Goal: Transaction & Acquisition: Purchase product/service

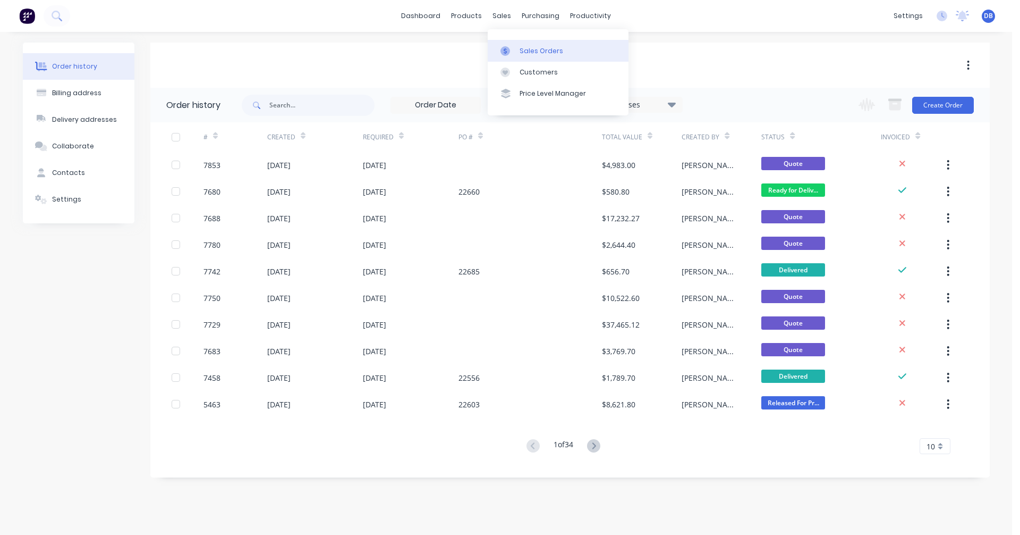
click at [522, 50] on div "Sales Orders" at bounding box center [542, 51] width 44 height 10
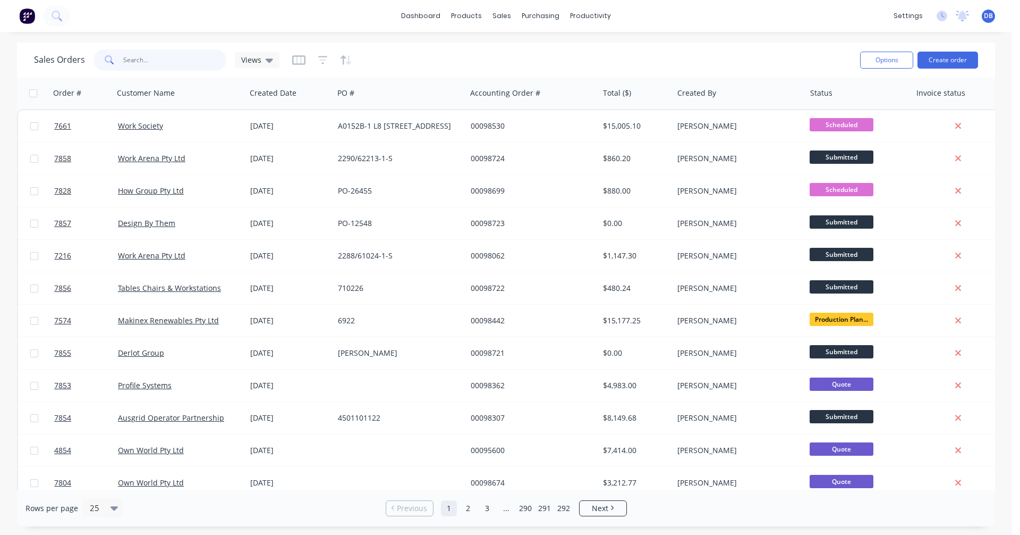
click at [146, 60] on input "text" at bounding box center [175, 59] width 104 height 21
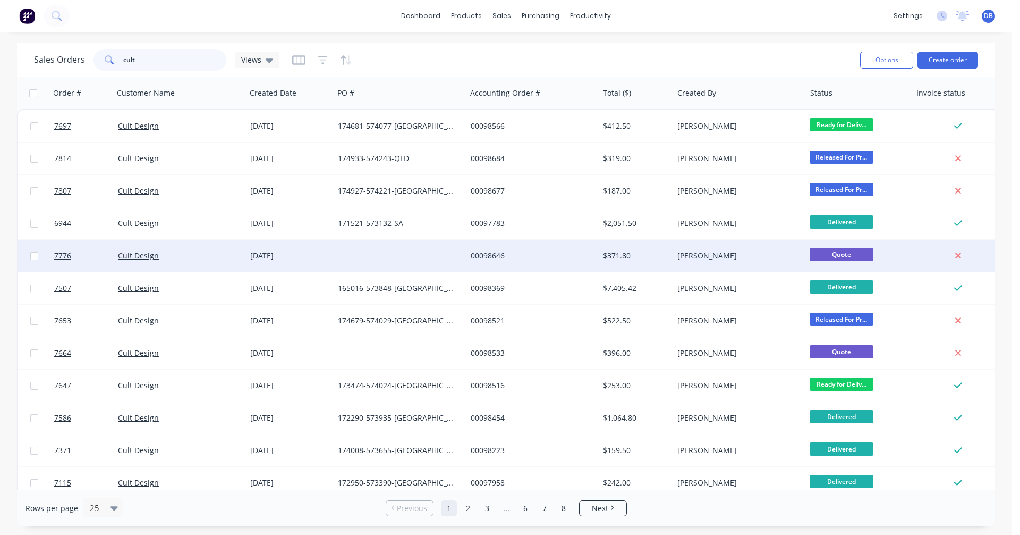
type input "cult"
click at [268, 254] on div "[DATE]" at bounding box center [289, 255] width 79 height 11
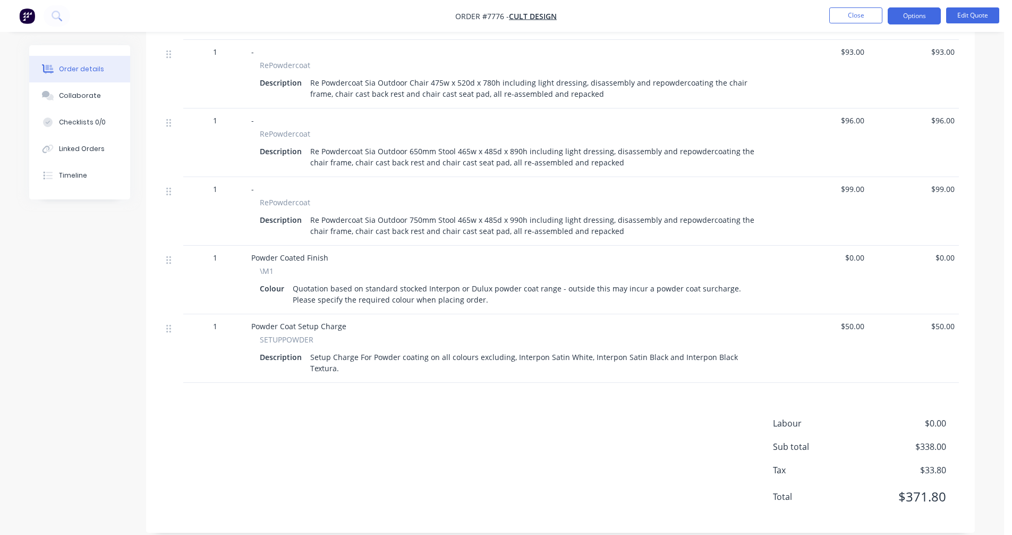
scroll to position [386, 0]
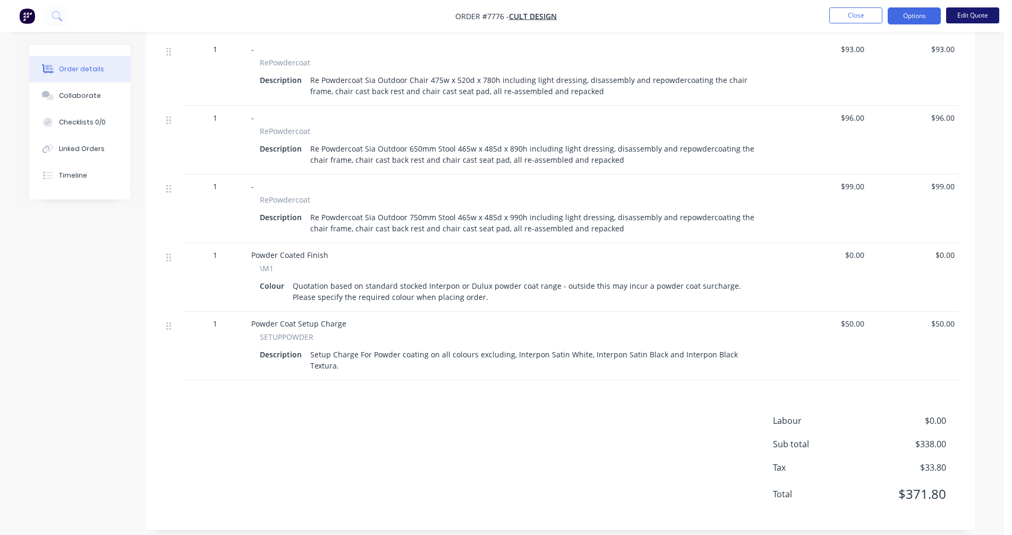
click at [977, 14] on button "Edit Quote" at bounding box center [972, 15] width 53 height 16
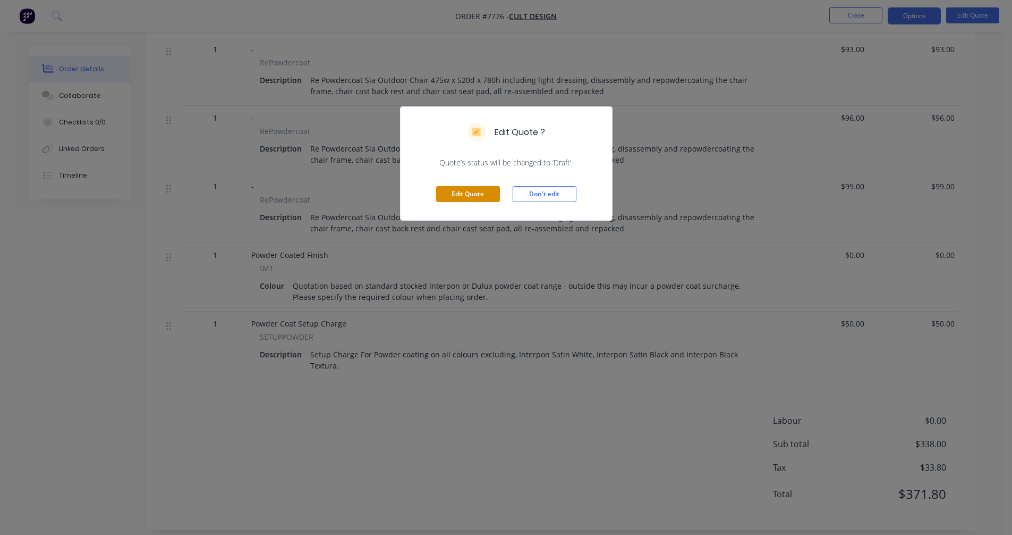
click at [453, 192] on button "Edit Quote" at bounding box center [468, 194] width 64 height 16
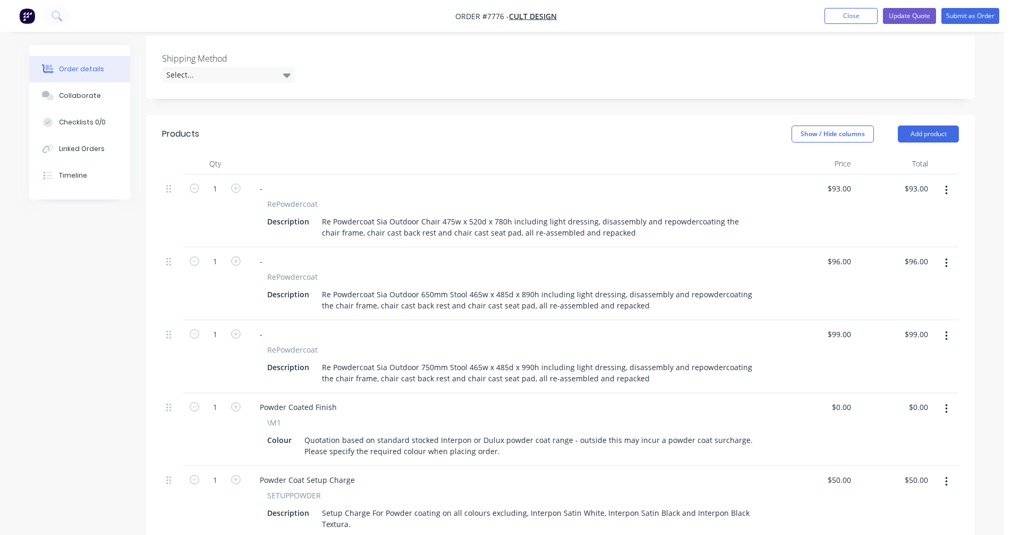
scroll to position [372, 0]
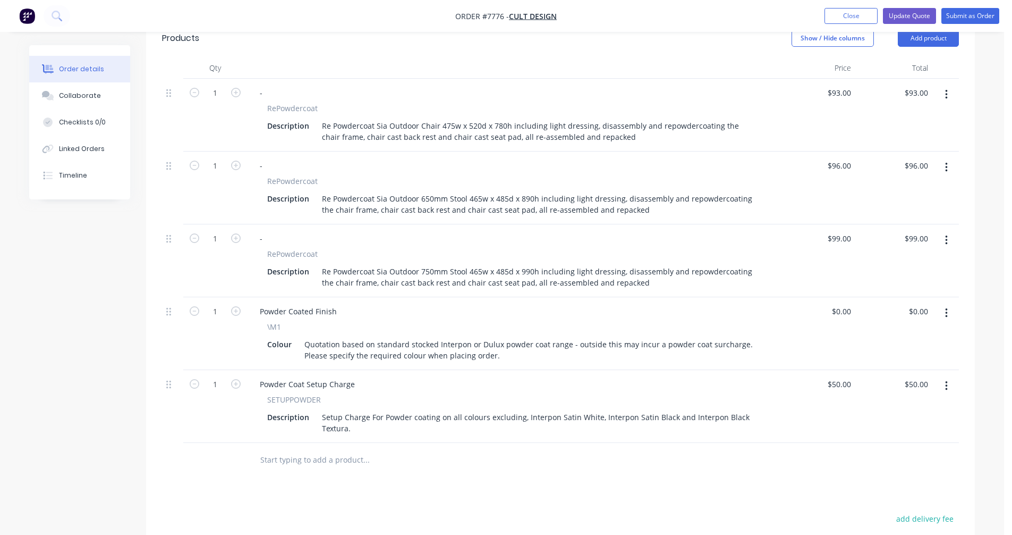
click at [946, 90] on icon "button" at bounding box center [946, 95] width 2 height 10
click at [918, 136] on div "Duplicate" at bounding box center [909, 143] width 82 height 15
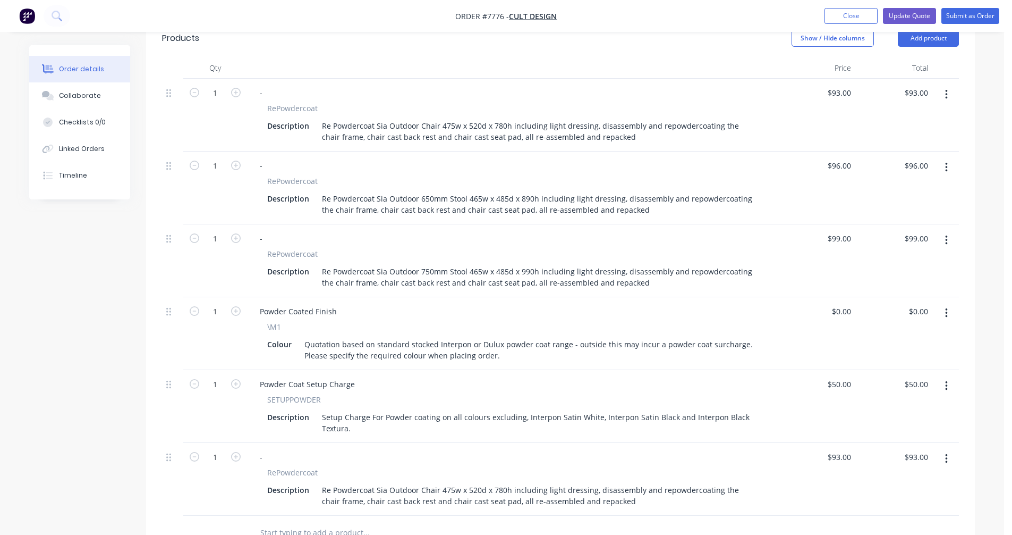
click at [944, 158] on button "button" at bounding box center [946, 167] width 25 height 19
click at [922, 209] on div "Duplicate" at bounding box center [909, 216] width 82 height 15
click at [943, 231] on button "button" at bounding box center [946, 240] width 25 height 19
click at [896, 282] on div "Duplicate" at bounding box center [909, 289] width 82 height 15
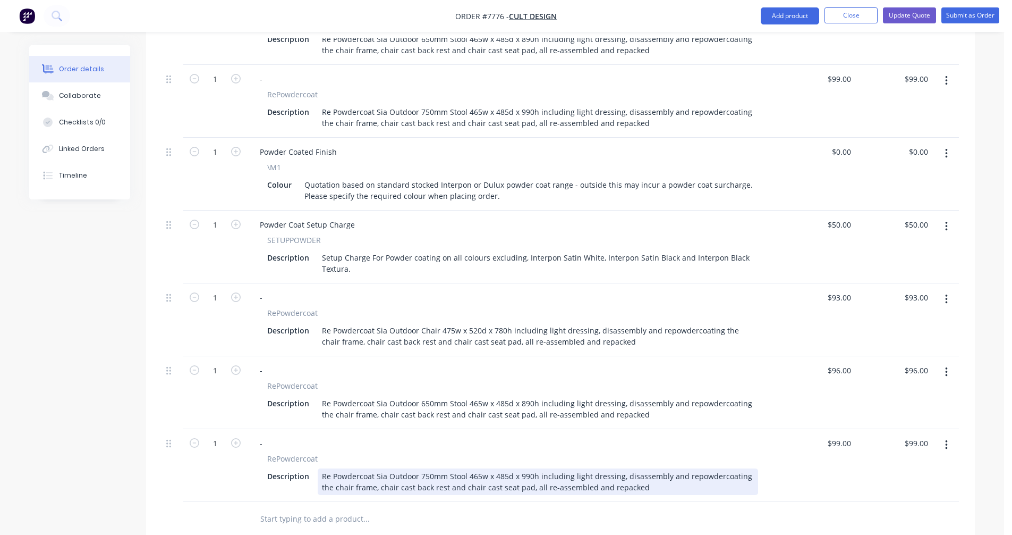
scroll to position [691, 0]
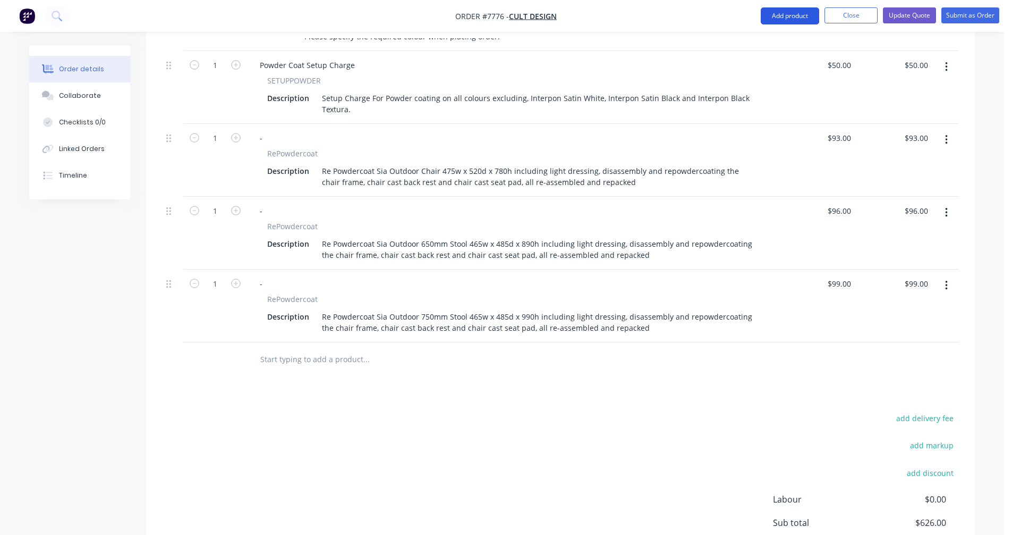
click at [786, 14] on button "Add product" at bounding box center [790, 15] width 58 height 17
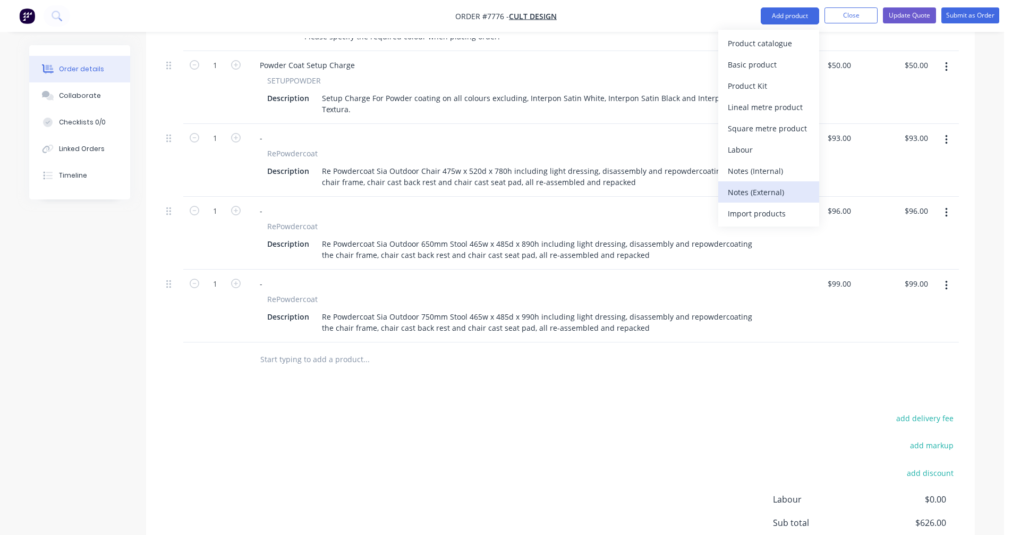
click at [768, 185] on div "Notes (External)" at bounding box center [769, 191] width 82 height 15
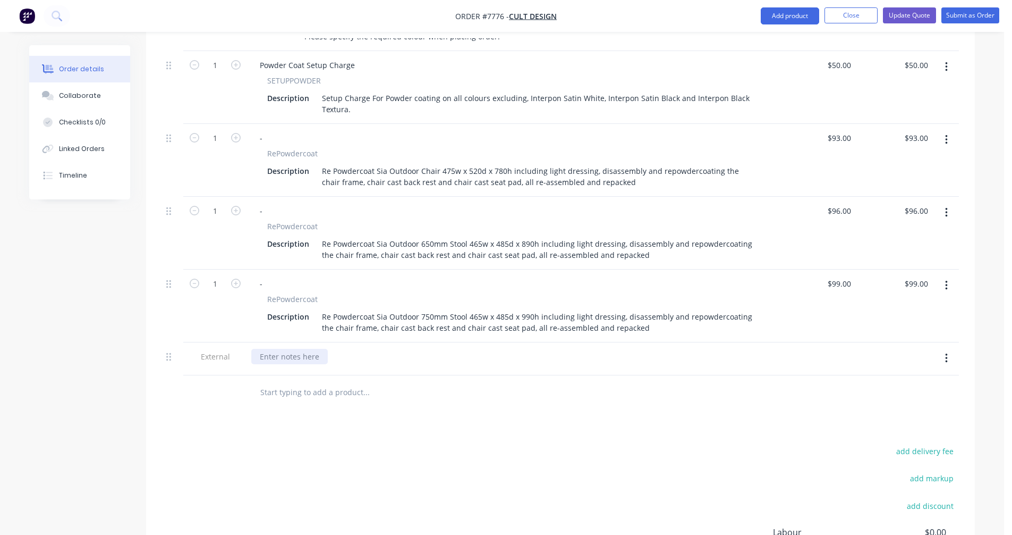
click at [292, 349] on div at bounding box center [289, 356] width 77 height 15
click at [948, 349] on button "button" at bounding box center [946, 358] width 25 height 19
click at [908, 378] on div "Duplicate" at bounding box center [909, 385] width 82 height 15
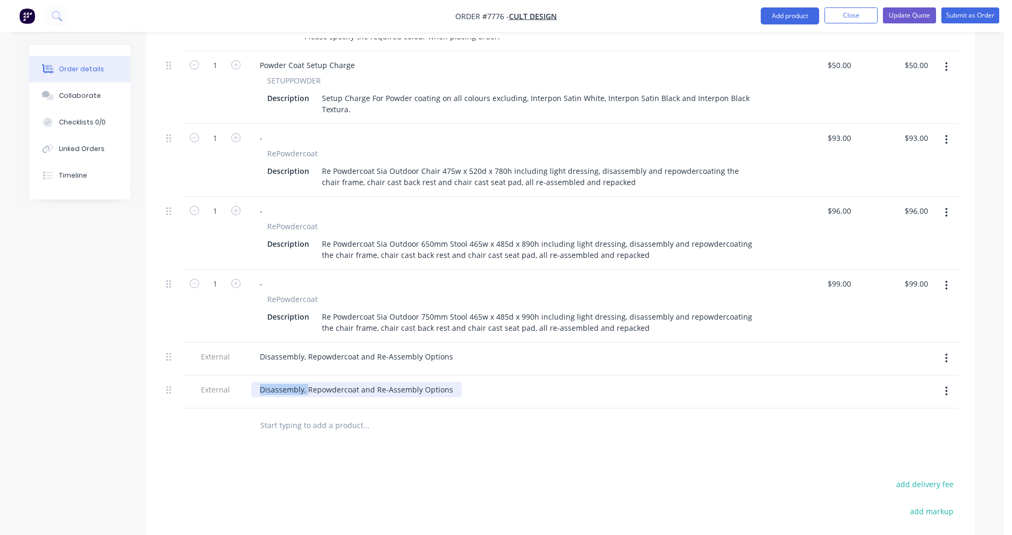
drag, startPoint x: 307, startPoint y: 374, endPoint x: 244, endPoint y: 372, distance: 62.2
click at [245, 375] on div "External Disassembly, Repowdercoat and Re-Assembly Options" at bounding box center [560, 391] width 797 height 33
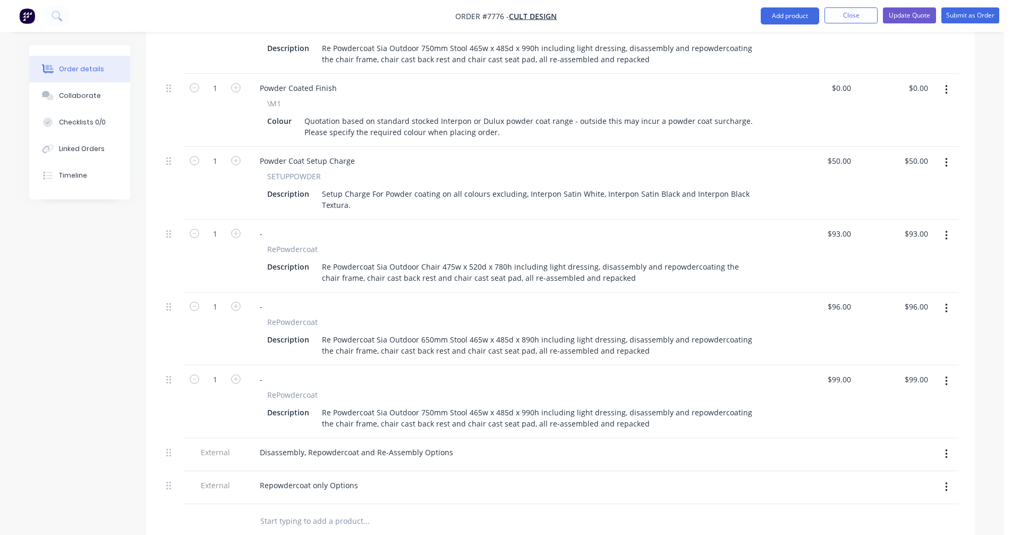
scroll to position [585, 0]
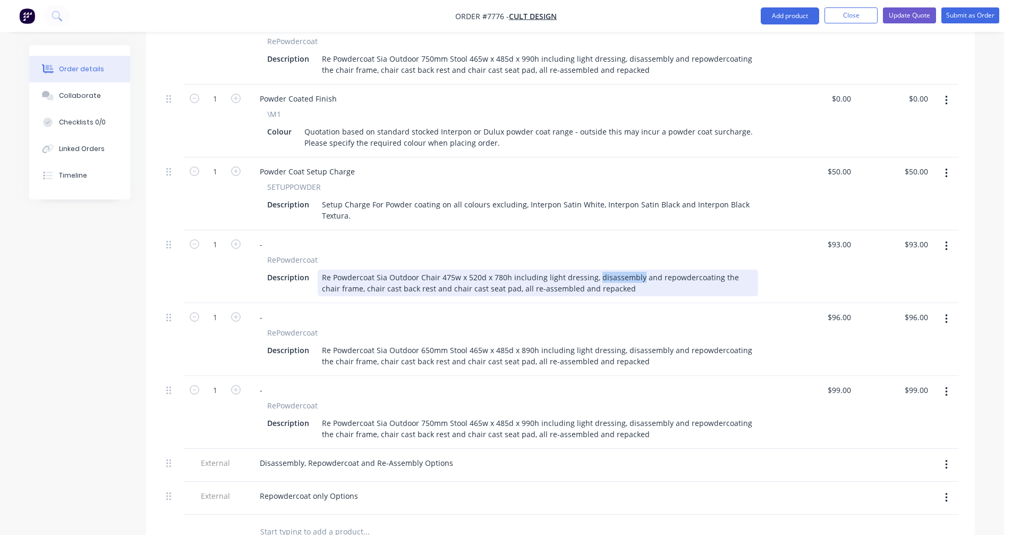
drag, startPoint x: 592, startPoint y: 263, endPoint x: 634, endPoint y: 264, distance: 42.0
click at [634, 269] on div "Re Powdercoat Sia Outdoor Chair 475w x 520d x 780h including light dressing, di…" at bounding box center [538, 282] width 441 height 27
drag, startPoint x: 535, startPoint y: 274, endPoint x: 463, endPoint y: 277, distance: 71.3
click at [463, 277] on div "Re Powdercoat Sia Outdoor Chair 475w x 520d x 780h including light dressing and…" at bounding box center [538, 282] width 441 height 27
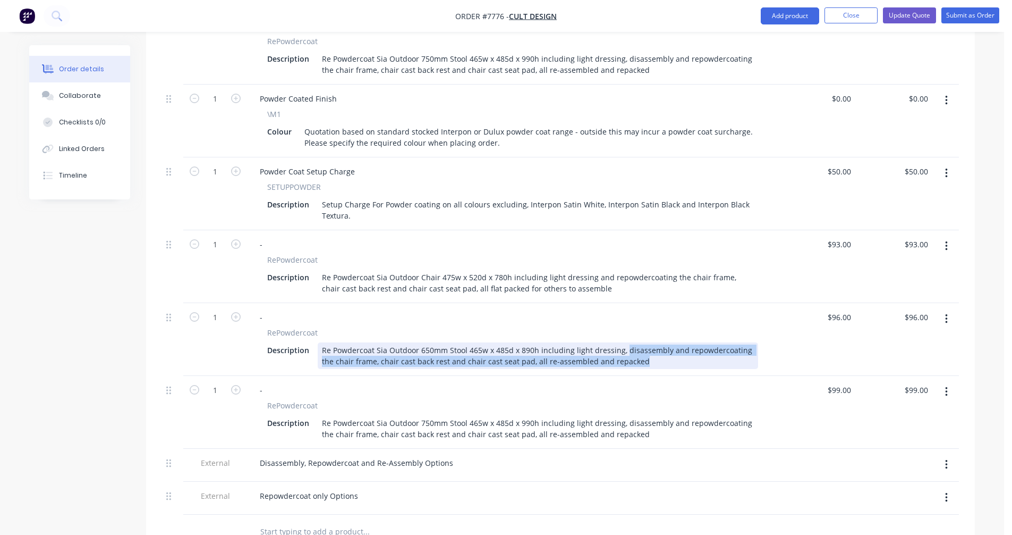
drag, startPoint x: 629, startPoint y: 346, endPoint x: 620, endPoint y: 338, distance: 11.7
click at [620, 342] on div "Re Powdercoat Sia Outdoor 650mm Stool 465w x 485d x 890h including light dressi…" at bounding box center [538, 355] width 441 height 27
copy div "disassembly and repowdercoating the chair frame, chair cast back rest and chair…"
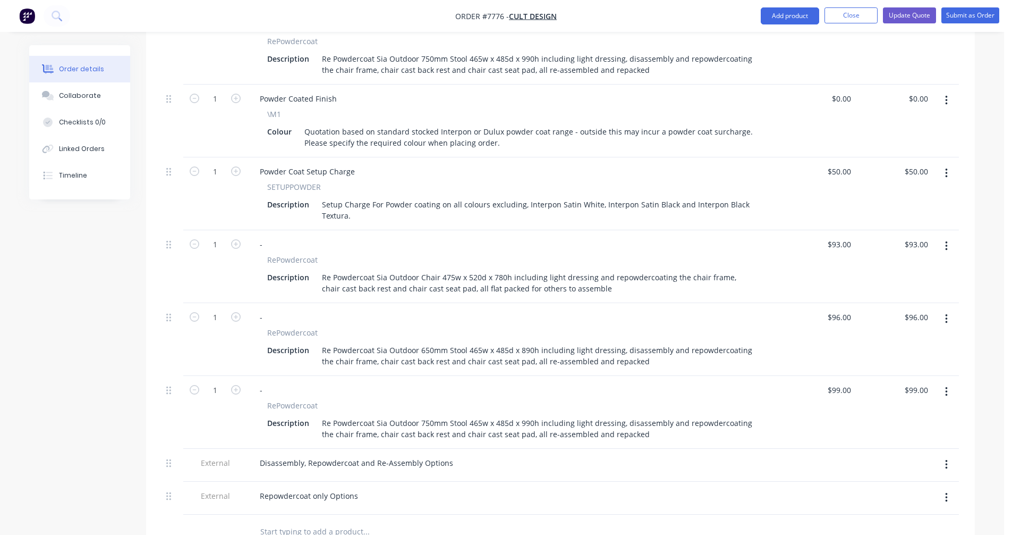
click at [571, 303] on div "- RePowdercoat Description Re Powdercoat Sia Outdoor 650mm Stool 465w x 485d x …" at bounding box center [512, 339] width 531 height 73
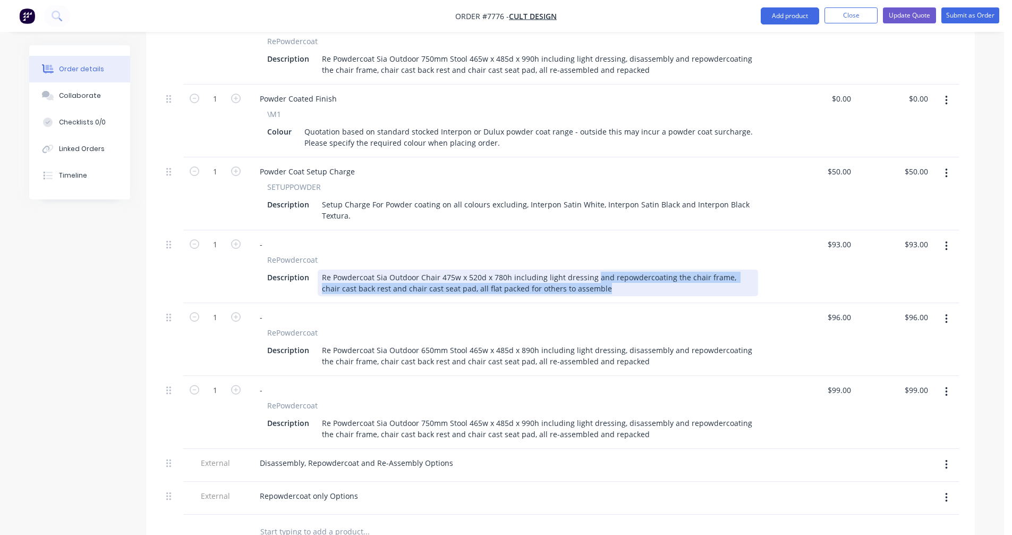
drag, startPoint x: 585, startPoint y: 276, endPoint x: 591, endPoint y: 265, distance: 12.1
click at [591, 269] on div "Re Powdercoat Sia Outdoor Chair 475w x 520d x 780h including light dressing and…" at bounding box center [538, 282] width 441 height 27
copy div "and repowdercoating the chair frame, chair cast back rest and chair cast seat p…"
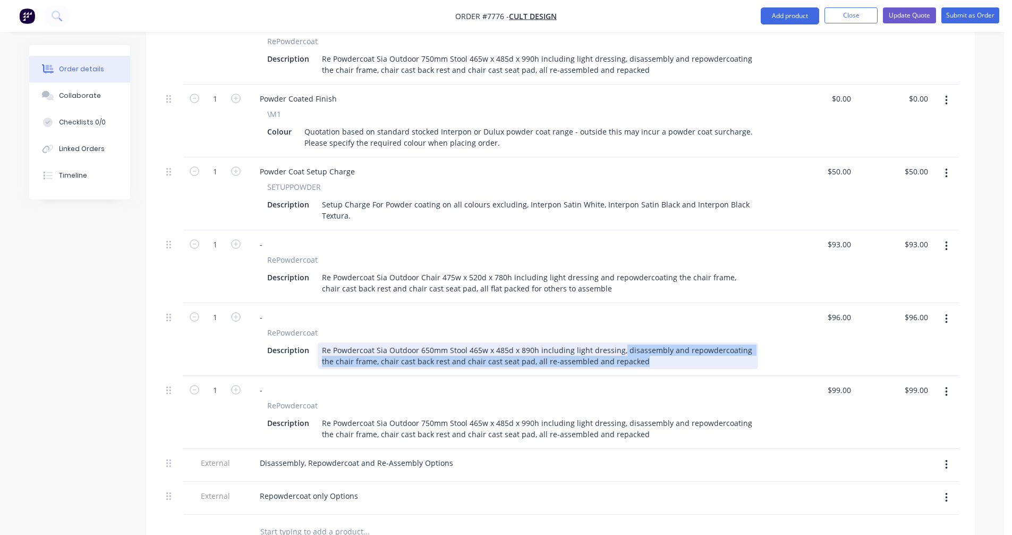
drag, startPoint x: 628, startPoint y: 350, endPoint x: 619, endPoint y: 336, distance: 16.5
click at [619, 342] on div "Re Powdercoat Sia Outdoor 650mm Stool 465w x 485d x 890h including light dressi…" at bounding box center [538, 355] width 441 height 27
paste div
click at [724, 342] on div "Re Powdercoat Sia Outdoor 650mm Stool 465w x 485d x 890h including light dressi…" at bounding box center [538, 355] width 441 height 27
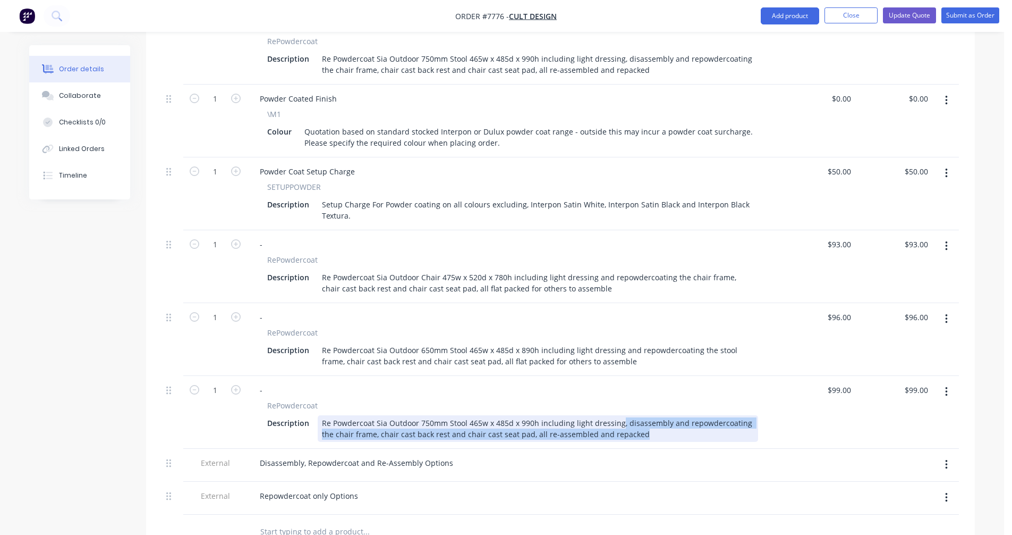
drag, startPoint x: 628, startPoint y: 421, endPoint x: 617, endPoint y: 405, distance: 18.9
click at [617, 415] on div "Re Powdercoat Sia Outdoor 750mm Stool 465w x 485d x 990h including light dressi…" at bounding box center [538, 428] width 441 height 27
paste div
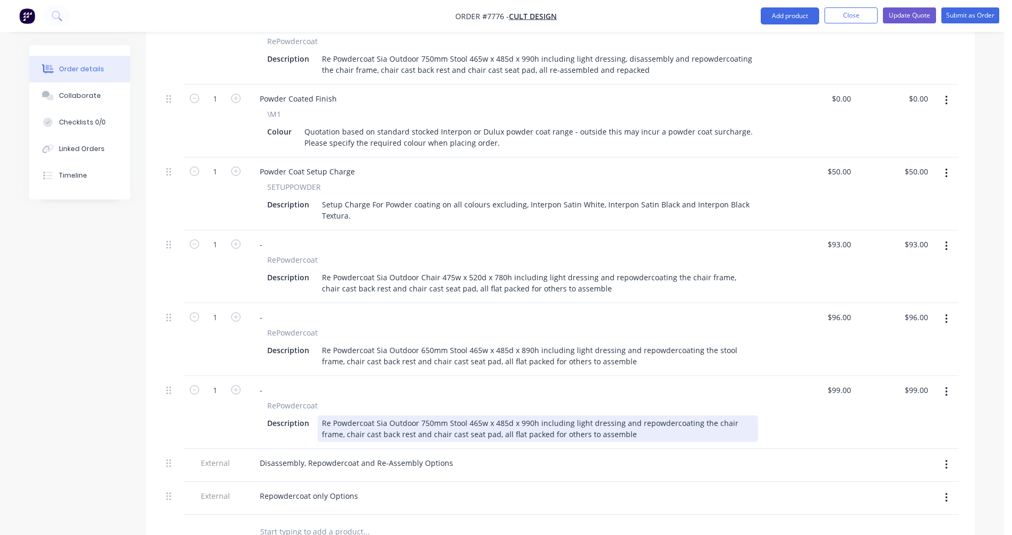
click at [723, 415] on div "Re Powdercoat Sia Outdoor 750mm Stool 465w x 485d x 990h including light dressi…" at bounding box center [538, 428] width 441 height 27
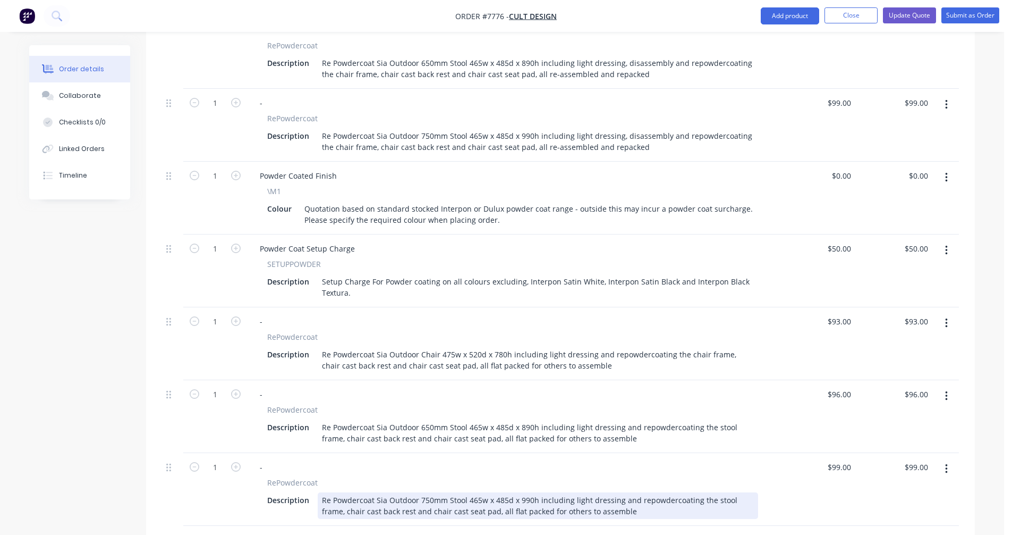
scroll to position [531, 0]
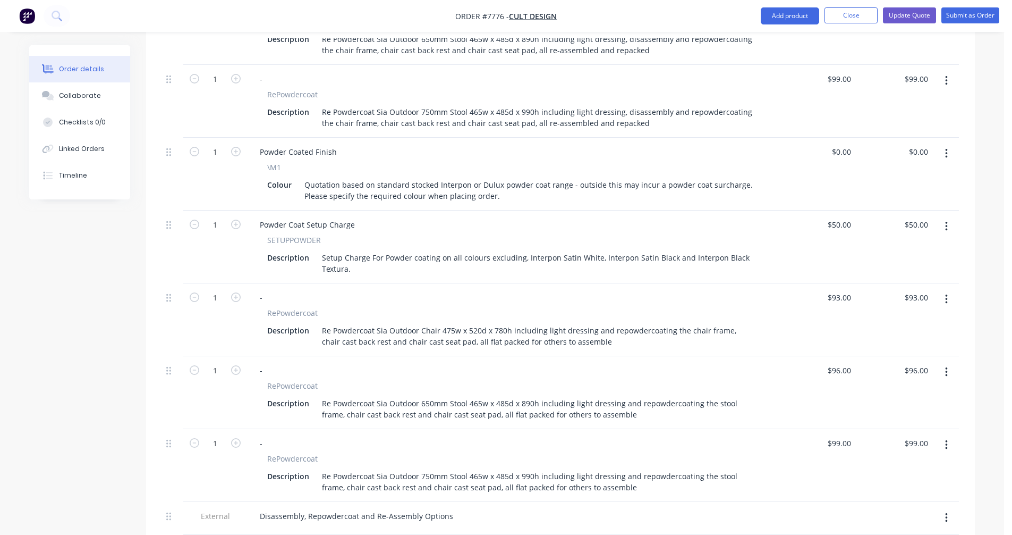
click at [945, 221] on icon "button" at bounding box center [946, 227] width 3 height 12
click at [901, 268] on div "Duplicate" at bounding box center [909, 275] width 82 height 15
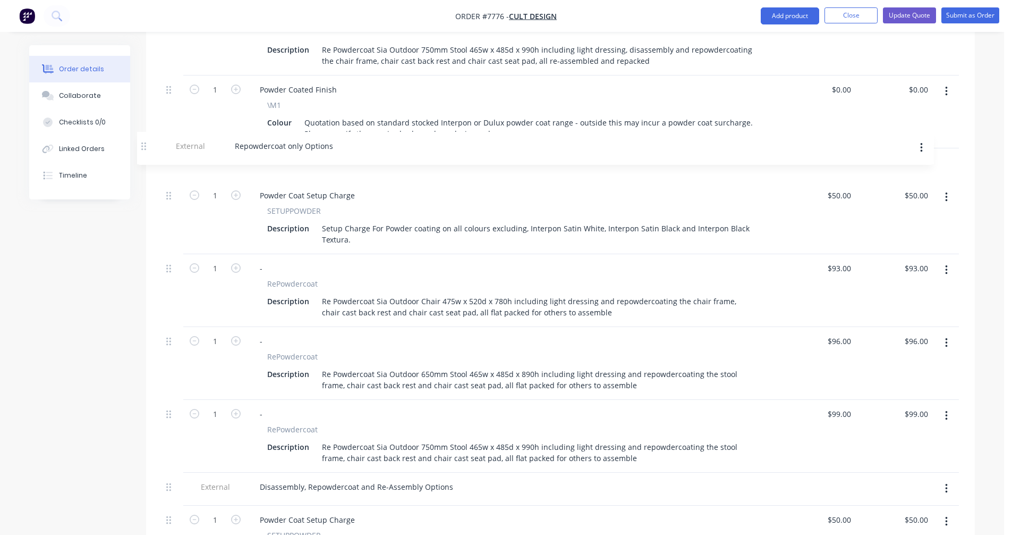
scroll to position [590, 0]
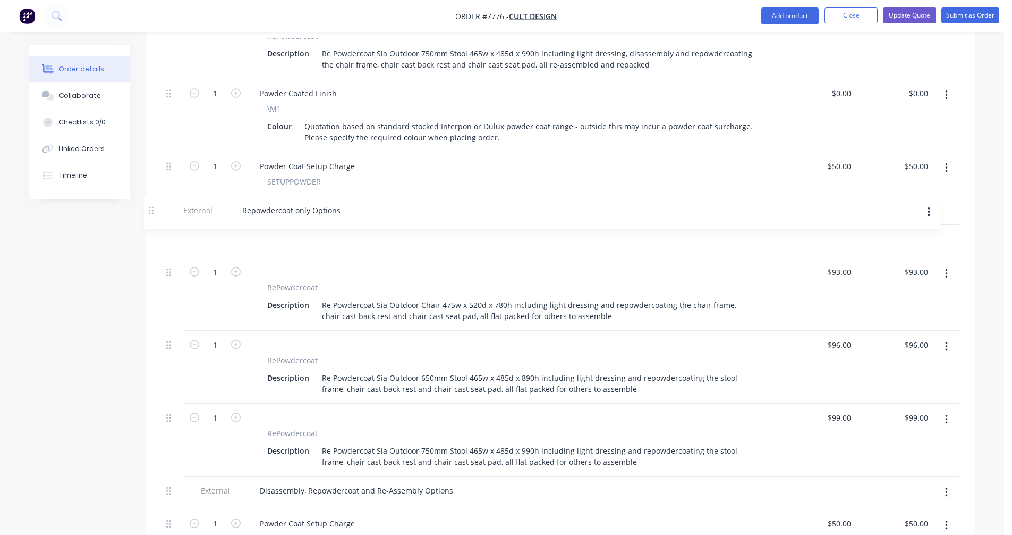
drag, startPoint x: 167, startPoint y: 269, endPoint x: 150, endPoint y: 208, distance: 63.4
click at [150, 208] on div "Qty Price Total 1 - RePowdercoat Description Re Powdercoat Sia Outdoor Chair 47…" at bounding box center [560, 228] width 829 height 777
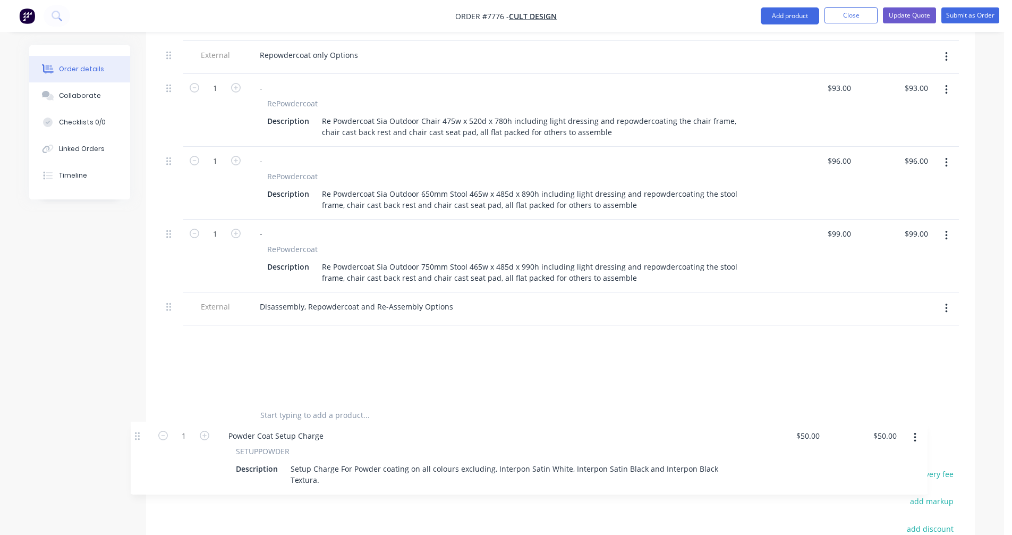
scroll to position [782, 0]
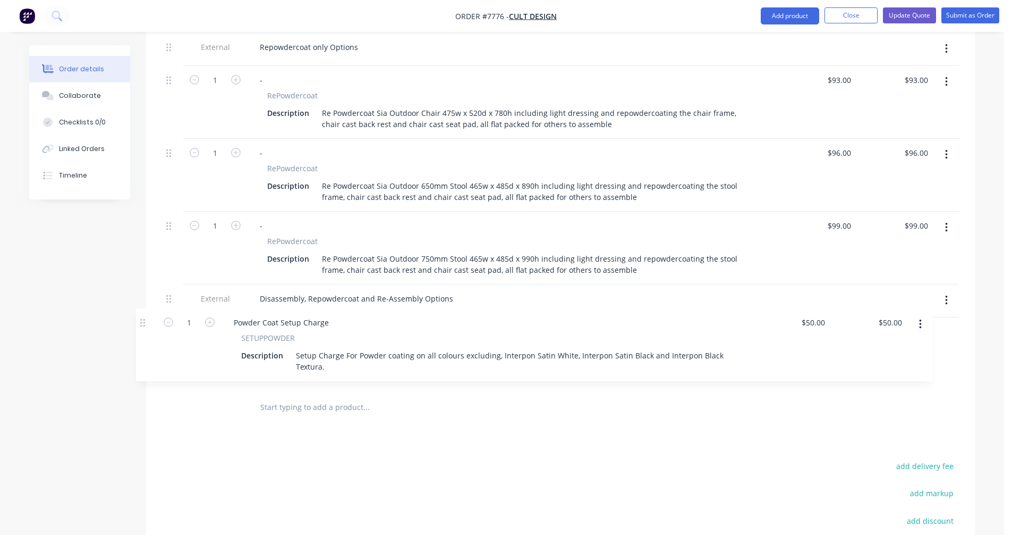
drag, startPoint x: 169, startPoint y: 297, endPoint x: 143, endPoint y: 320, distance: 34.2
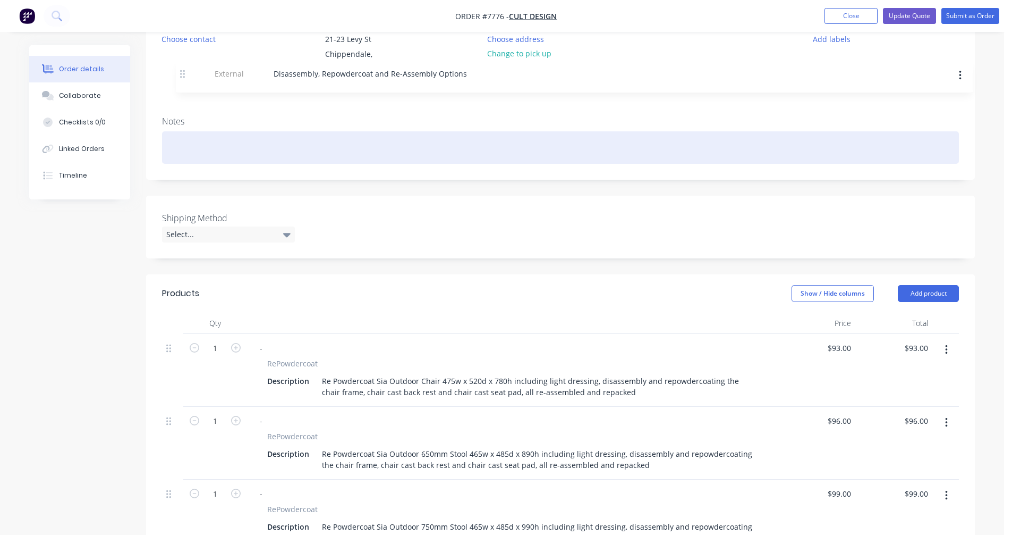
scroll to position [62, 0]
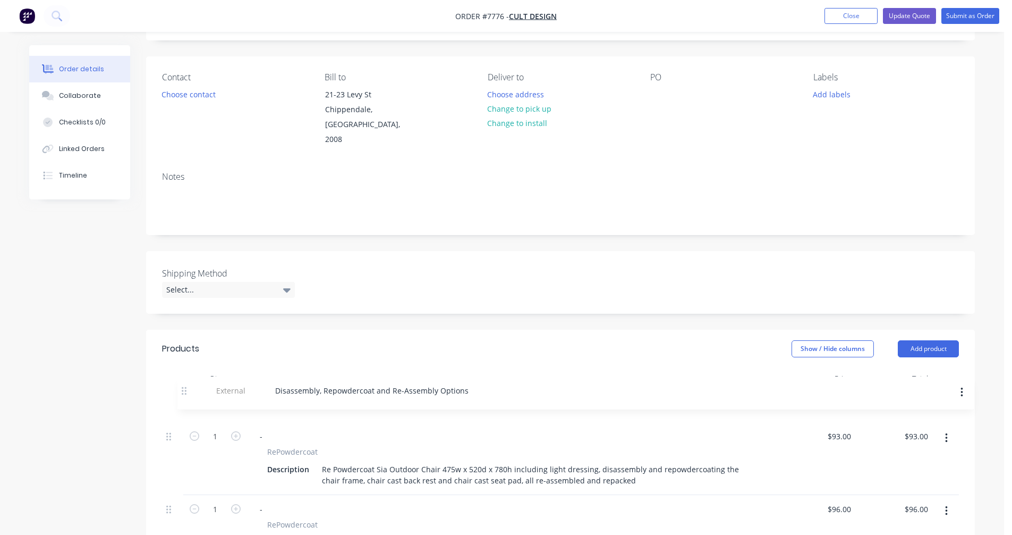
drag, startPoint x: 168, startPoint y: 283, endPoint x: 184, endPoint y: 379, distance: 96.9
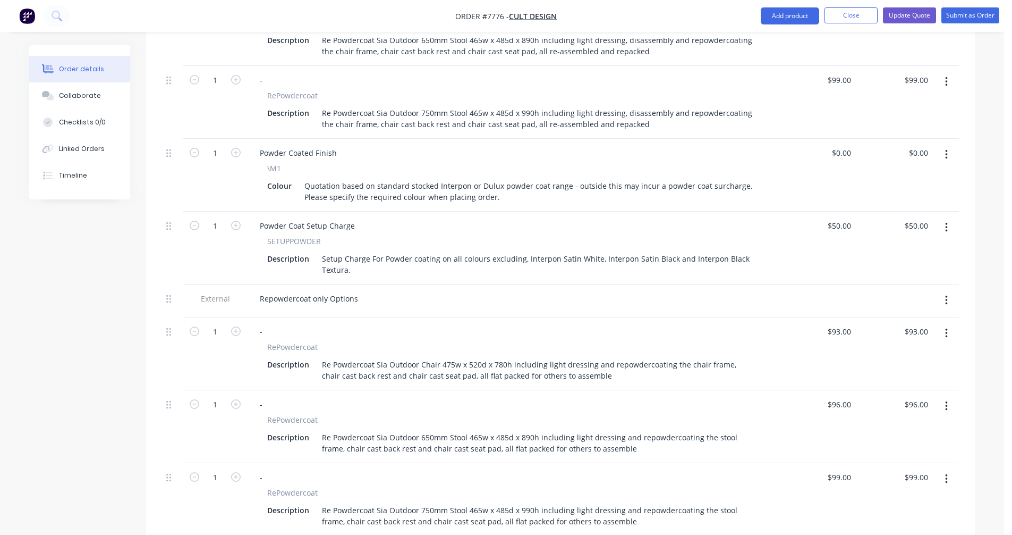
scroll to position [593, 0]
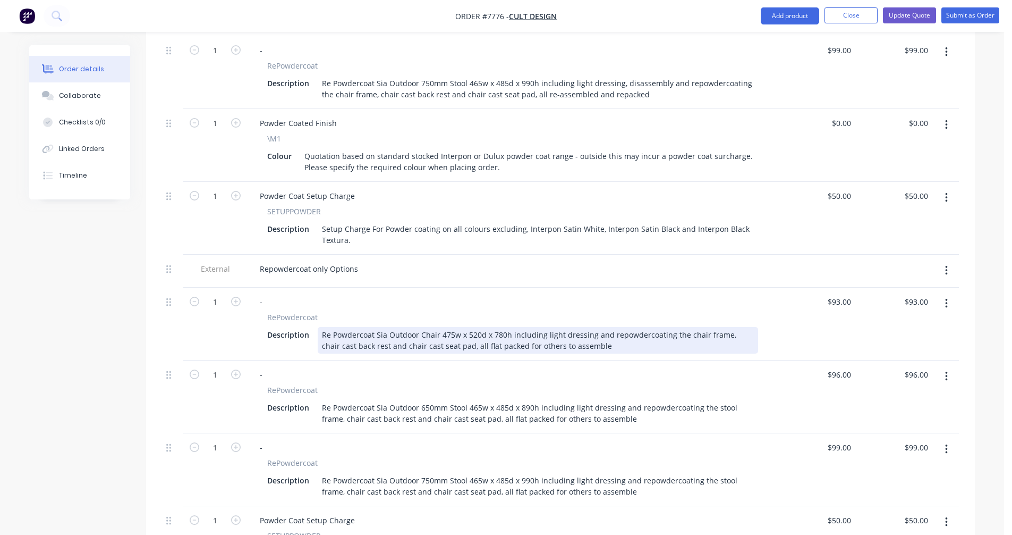
click at [717, 327] on div "Re Powdercoat Sia Outdoor Chair 475w x 520d x 780h including light dressing and…" at bounding box center [538, 340] width 441 height 27
type input "$75.00"
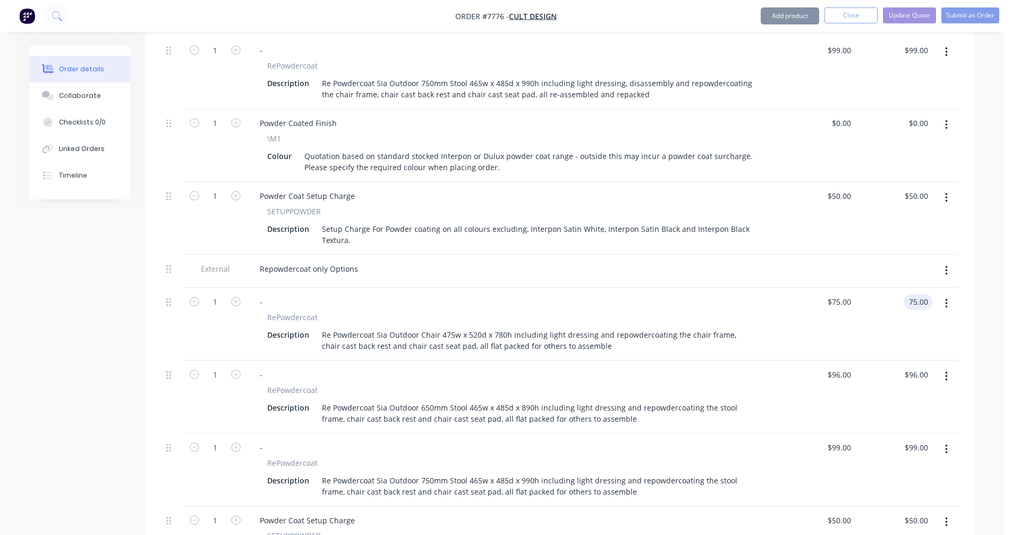
type input "$75.00"
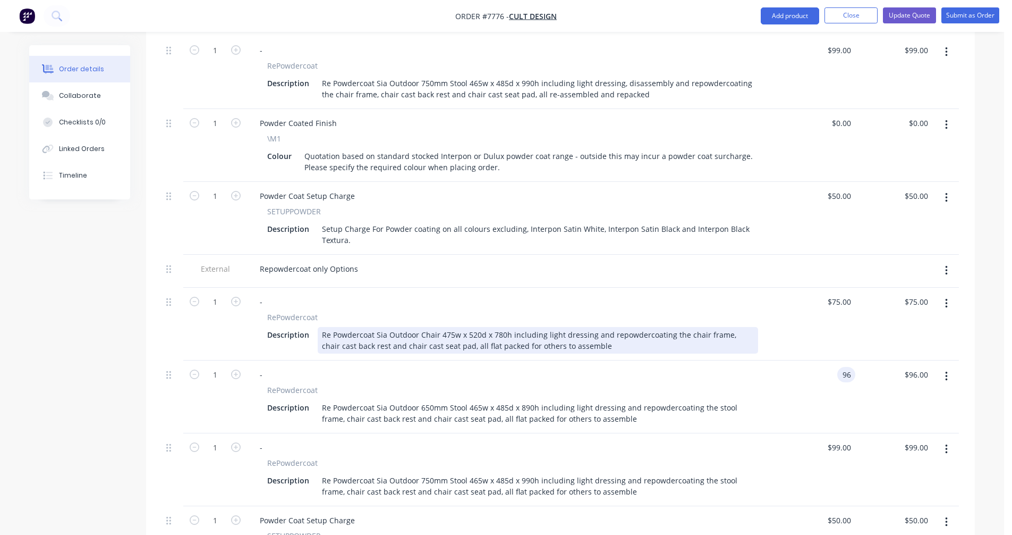
type input "$96.00"
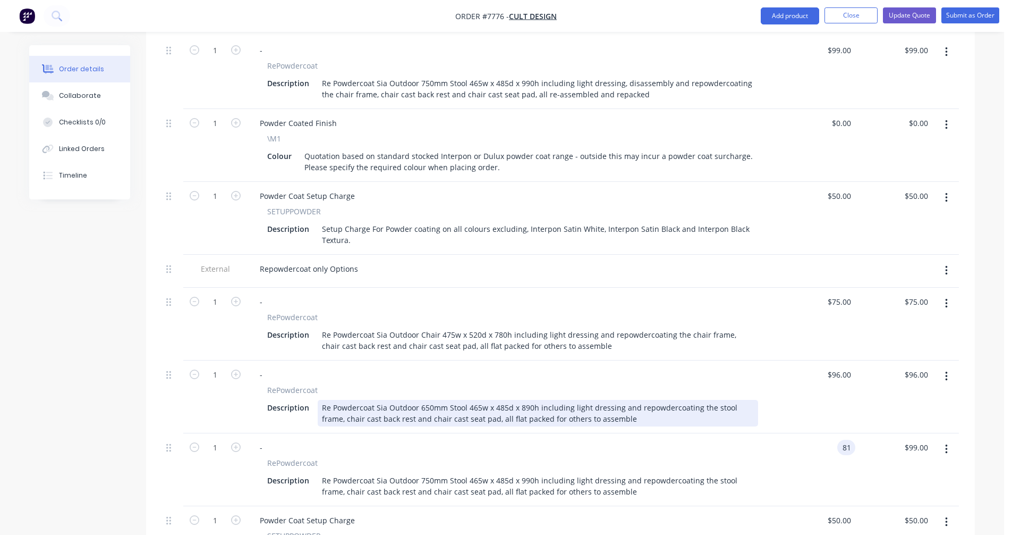
type input "$81.00"
click at [637, 400] on div "Re Powdercoat Sia Outdoor 650mm Stool 465w x 485d x 890h including light dressi…" at bounding box center [538, 413] width 441 height 27
type input "$77.00"
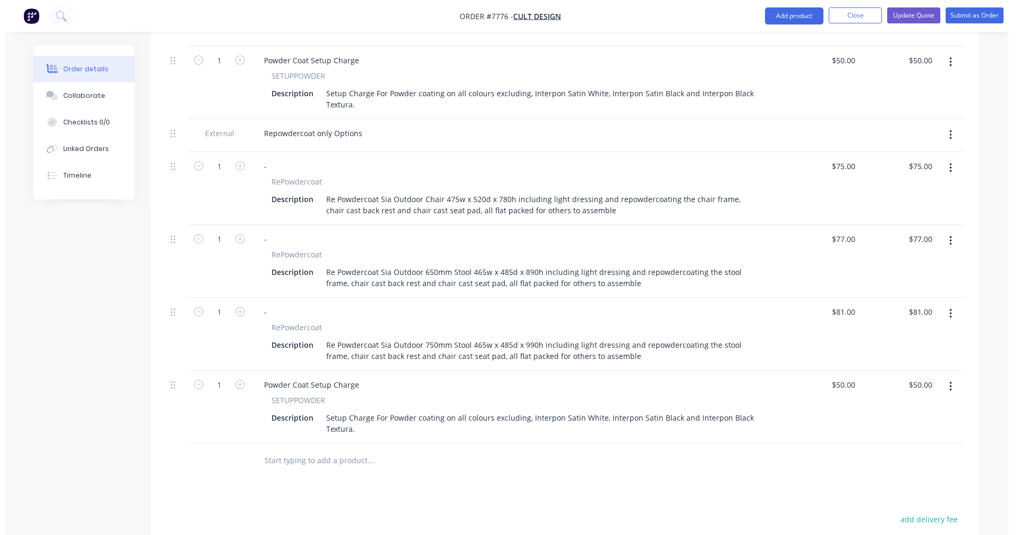
scroll to position [752, 0]
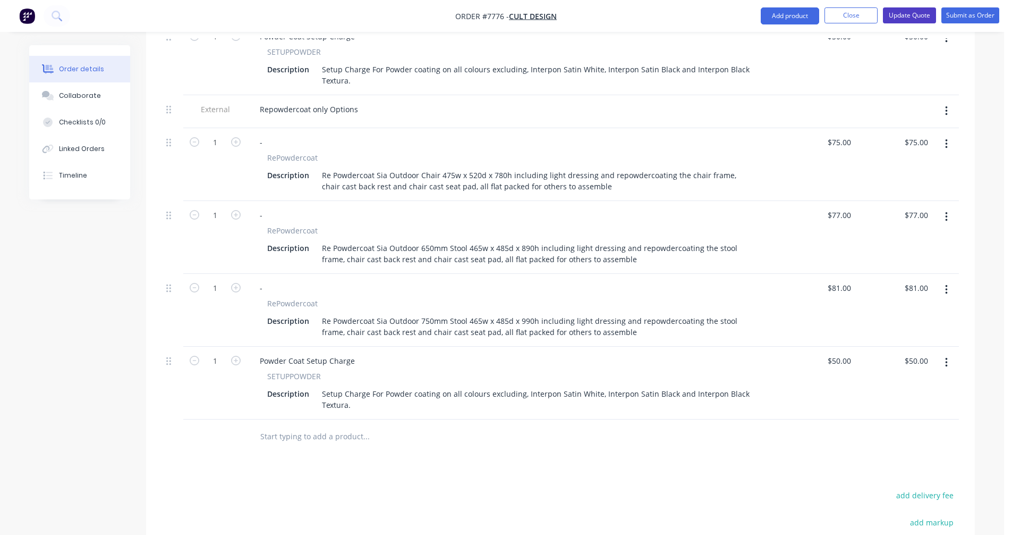
click at [913, 12] on button "Update Quote" at bounding box center [909, 15] width 53 height 16
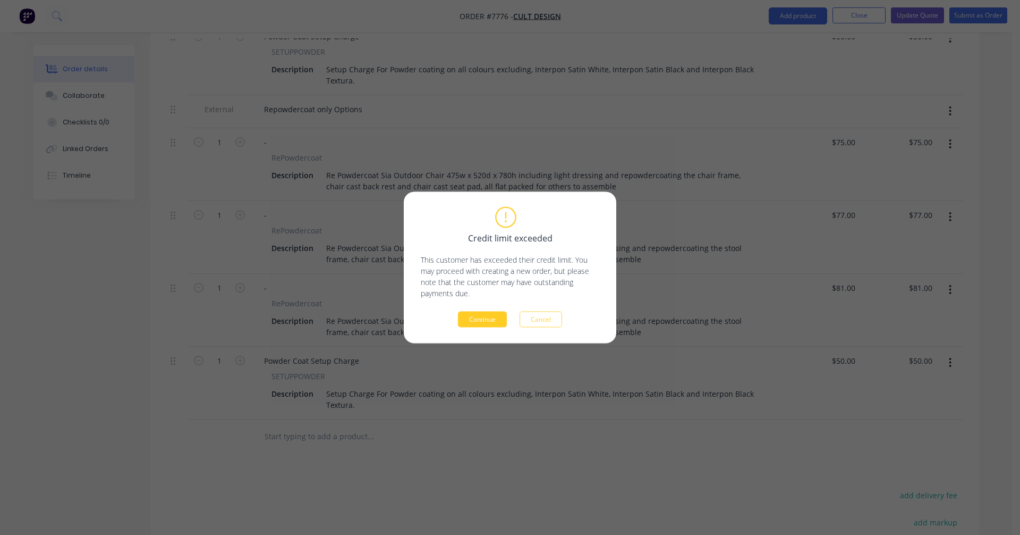
click at [501, 322] on button "Continue" at bounding box center [482, 319] width 49 height 16
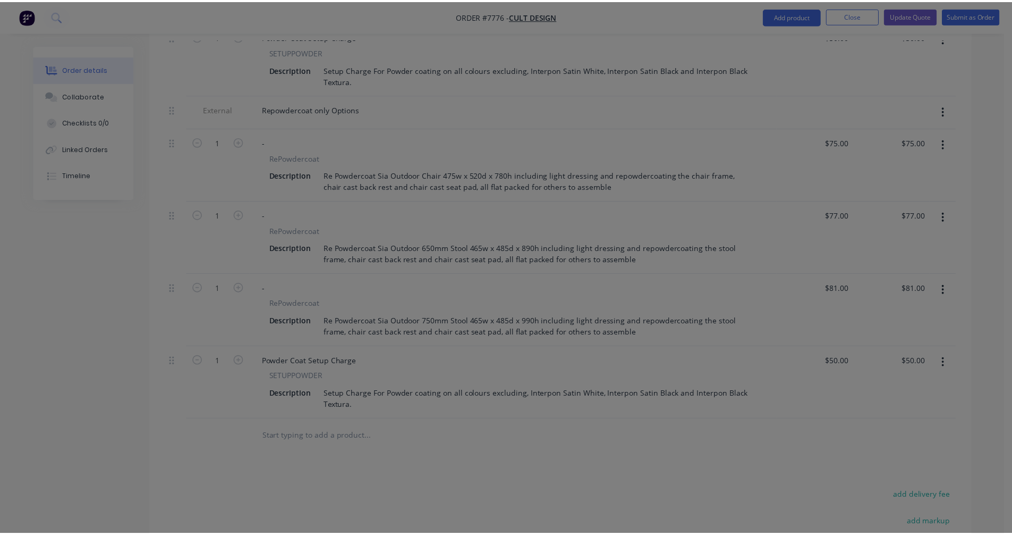
scroll to position [719, 0]
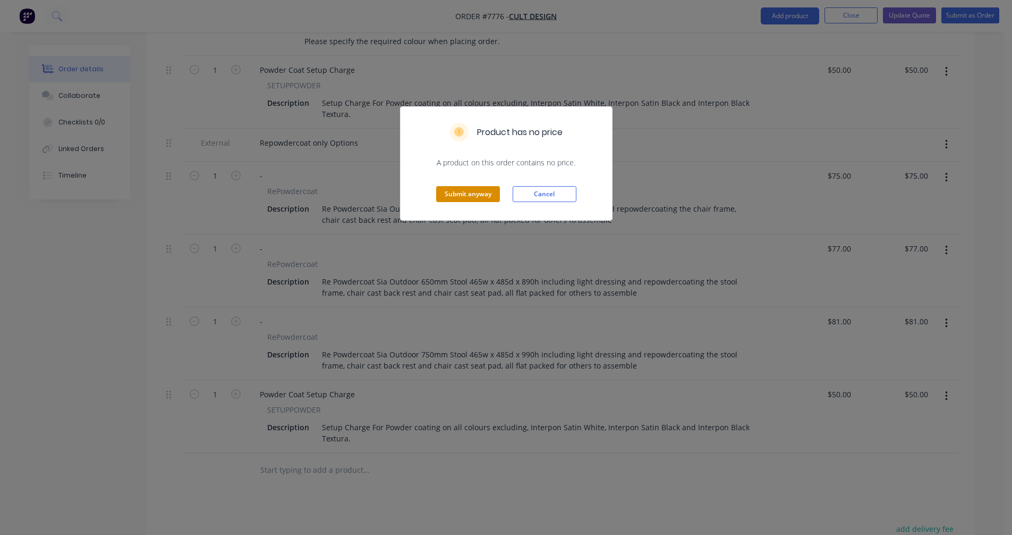
click at [479, 195] on button "Submit anyway" at bounding box center [468, 194] width 64 height 16
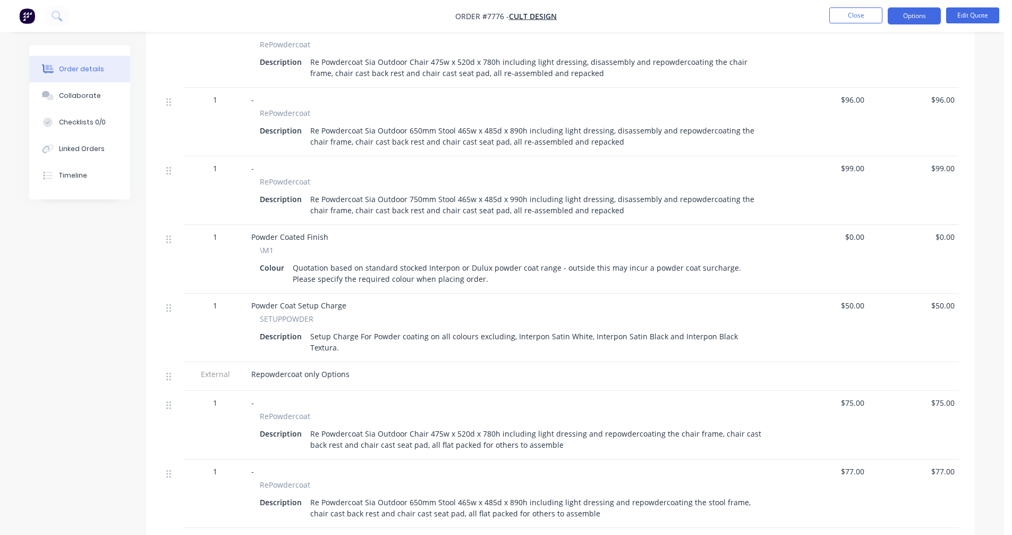
scroll to position [425, 0]
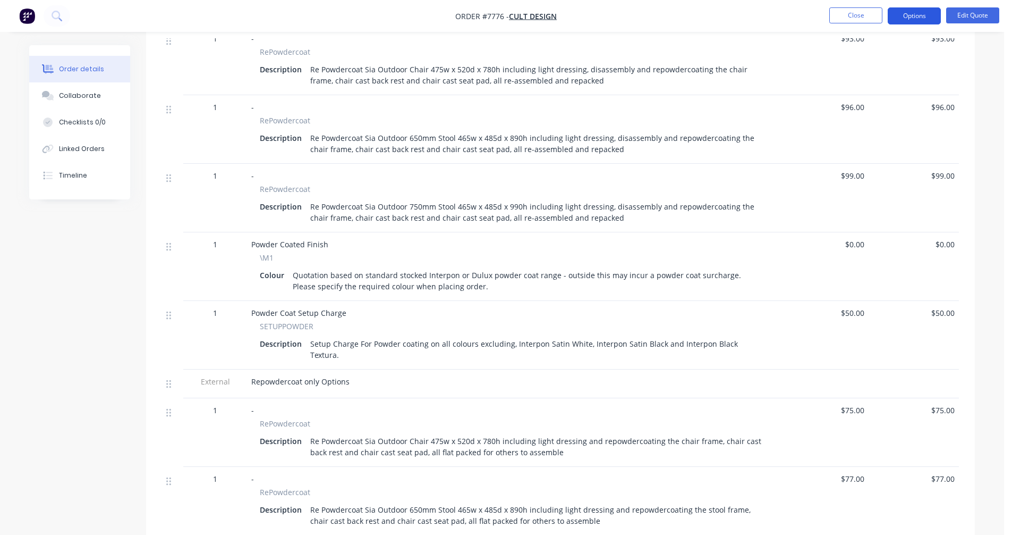
click at [922, 14] on button "Options" at bounding box center [914, 15] width 53 height 17
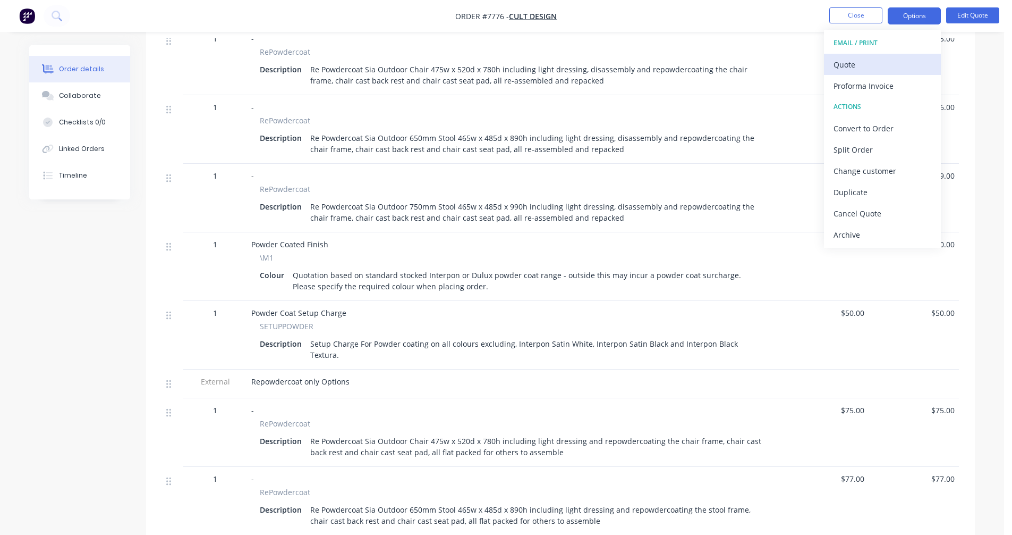
click at [854, 66] on div "Quote" at bounding box center [883, 64] width 98 height 15
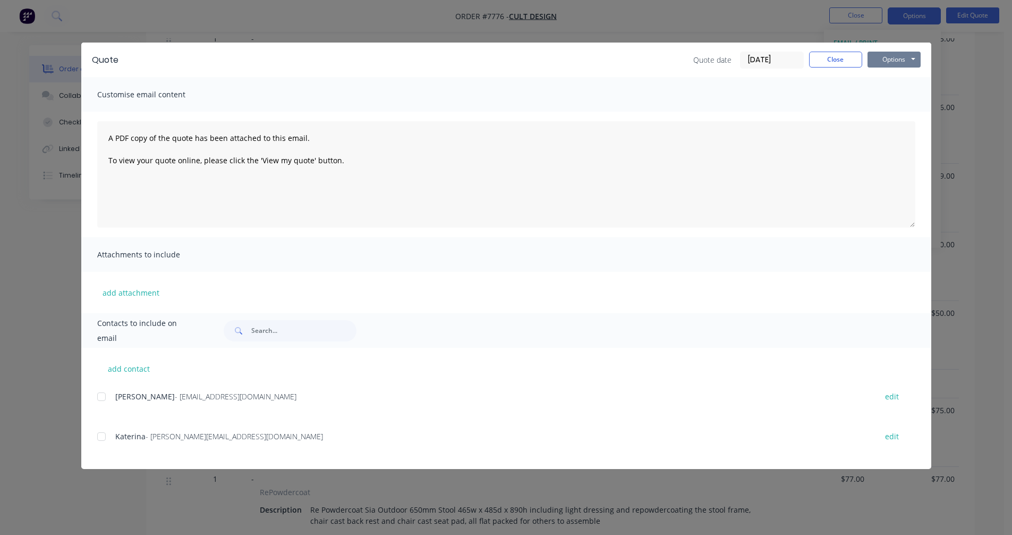
click at [903, 58] on button "Options" at bounding box center [894, 60] width 53 height 16
click at [905, 74] on button "Preview" at bounding box center [902, 79] width 68 height 18
click at [838, 60] on button "Close" at bounding box center [835, 60] width 53 height 16
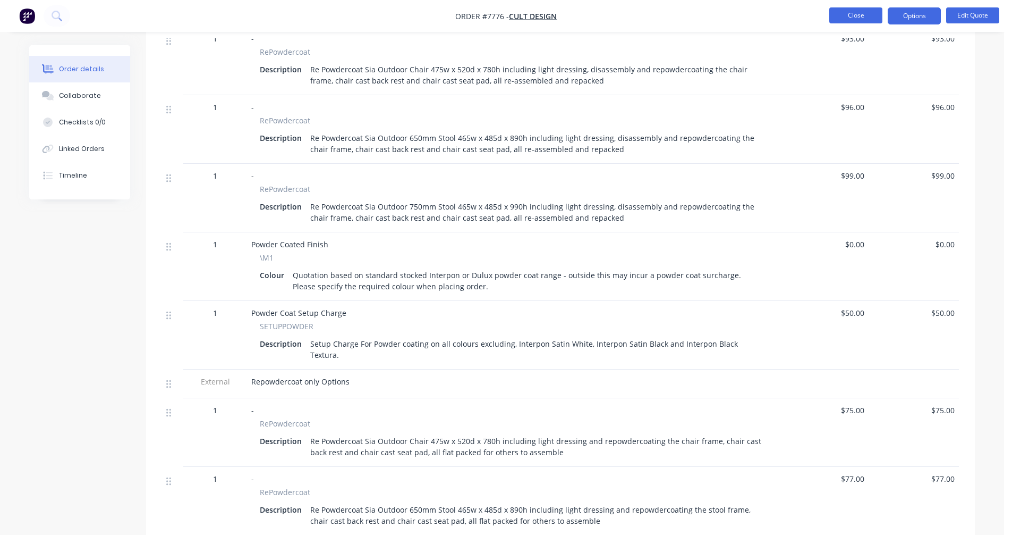
click at [843, 17] on button "Close" at bounding box center [855, 15] width 53 height 16
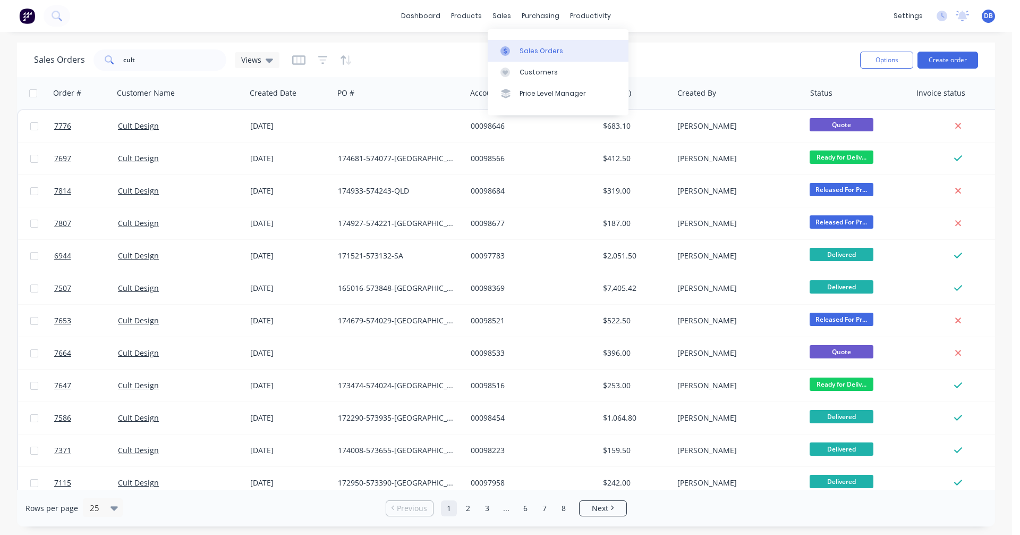
click at [512, 50] on div at bounding box center [509, 51] width 16 height 10
click at [96, 58] on div "cult" at bounding box center [160, 59] width 133 height 21
